Goal: Transaction & Acquisition: Purchase product/service

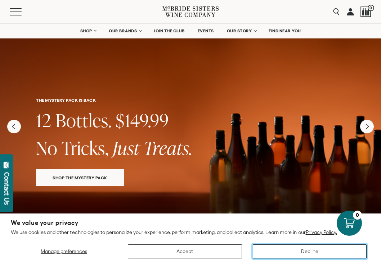
click at [265, 250] on button "Decline" at bounding box center [310, 252] width 114 height 14
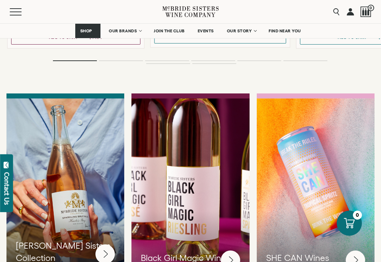
scroll to position [1871, 0]
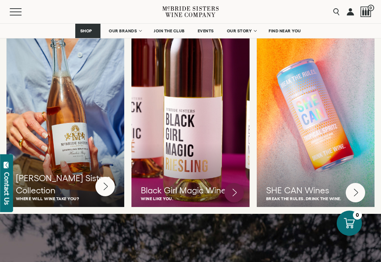
click at [189, 158] on div "Black Girl Magic Wines Wine like you." at bounding box center [190, 122] width 118 height 182
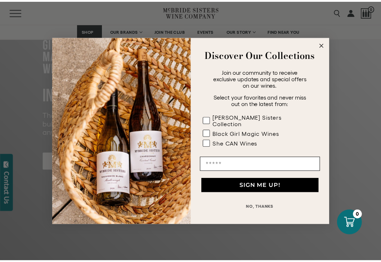
scroll to position [108, 0]
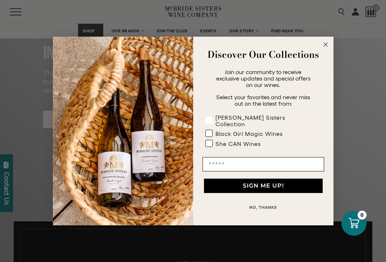
click at [206, 118] on rect "POPUP Form" at bounding box center [208, 120] width 7 height 7
click at [207, 130] on rect "POPUP Form" at bounding box center [208, 133] width 7 height 7
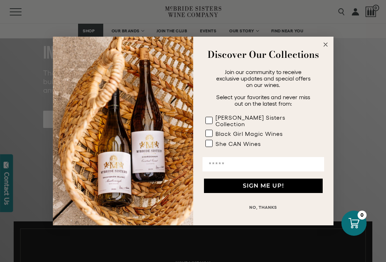
click at [212, 158] on input "Email" at bounding box center [264, 164] width 122 height 14
type input "**********"
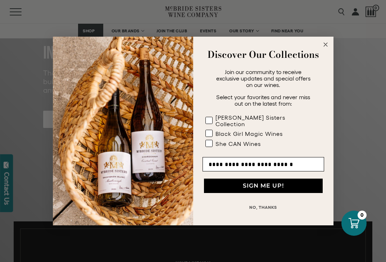
click at [282, 180] on button "SIGN ME UP!" at bounding box center [263, 186] width 119 height 14
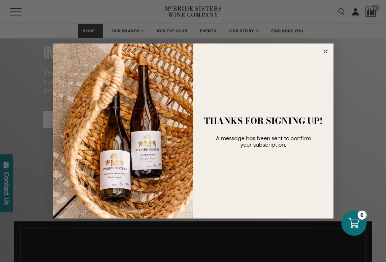
click at [326, 51] on icon "Close dialog" at bounding box center [326, 52] width 4 height 4
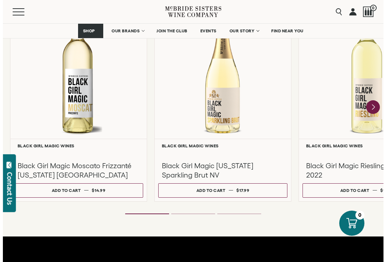
scroll to position [684, 0]
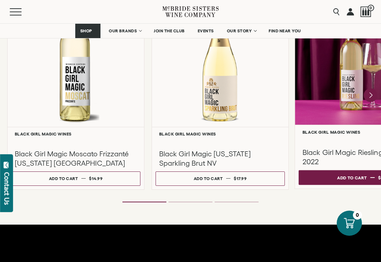
click at [355, 177] on div "Add to cart" at bounding box center [352, 177] width 30 height 11
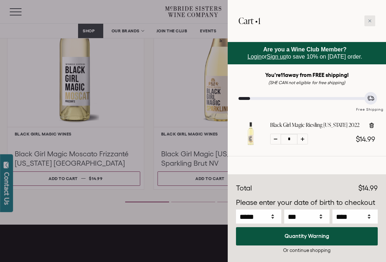
click at [371, 20] on icon at bounding box center [369, 20] width 3 height 3
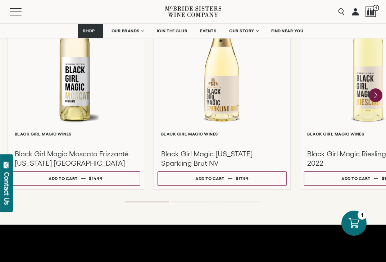
click at [182, 201] on ol at bounding box center [193, 202] width 288 height 3
click at [231, 201] on ol at bounding box center [193, 202] width 288 height 3
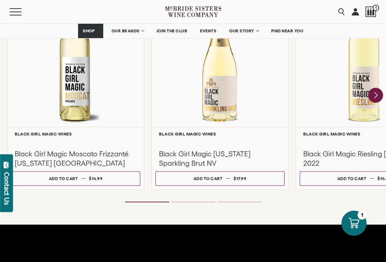
click at [377, 94] on icon "Next" at bounding box center [375, 95] width 15 height 15
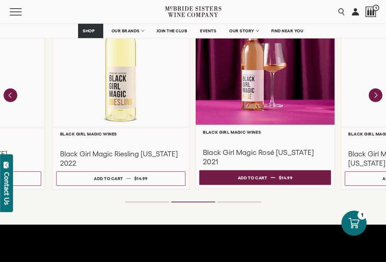
click at [304, 176] on button "Add to cart Regular price $14.99 Regular price Sale price $14.99 Unit price / p…" at bounding box center [265, 177] width 132 height 15
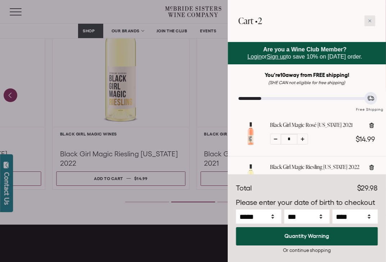
click at [370, 20] on icon at bounding box center [370, 21] width 4 height 4
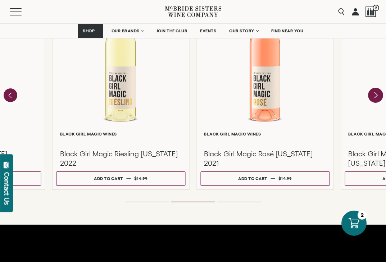
click at [375, 95] on icon "Next" at bounding box center [376, 95] width 3 height 6
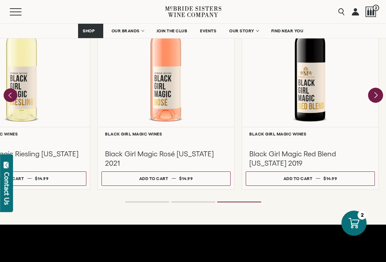
click at [0, 0] on div at bounding box center [0, 0] width 0 height 0
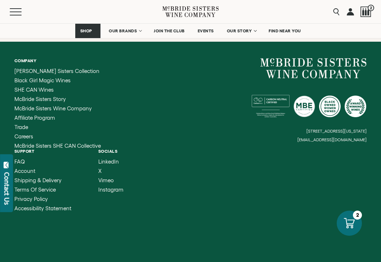
scroll to position [1912, 0]
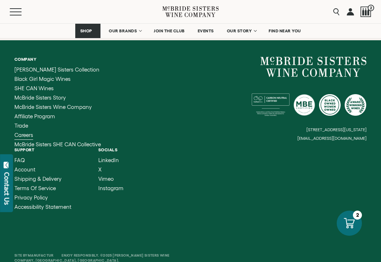
click at [24, 132] on span "Careers" at bounding box center [23, 135] width 19 height 6
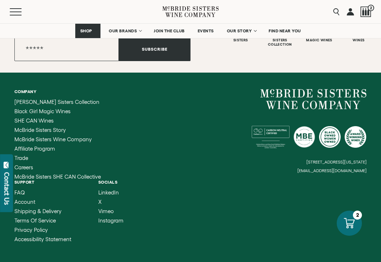
scroll to position [1961, 0]
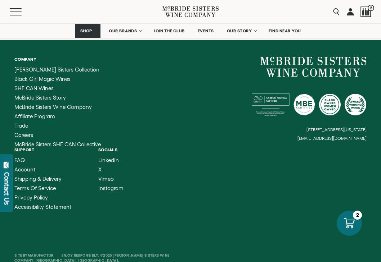
click at [36, 113] on span "Affiliate Program" at bounding box center [34, 116] width 41 height 6
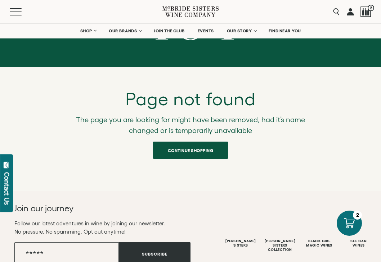
scroll to position [144, 0]
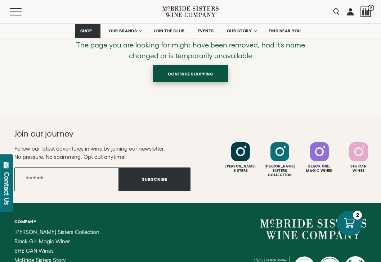
click at [181, 72] on span "Continue shopping" at bounding box center [190, 74] width 71 height 14
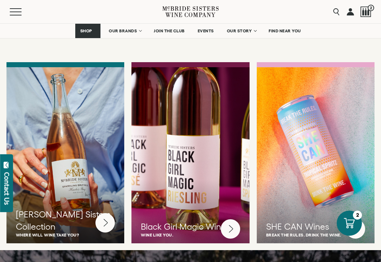
scroll to position [1901, 0]
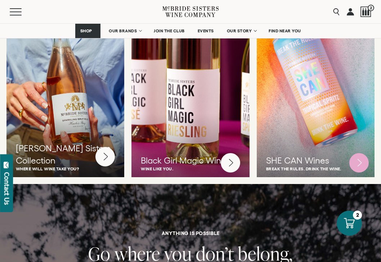
click at [357, 153] on circle at bounding box center [358, 162] width 19 height 19
